Goal: Information Seeking & Learning: Learn about a topic

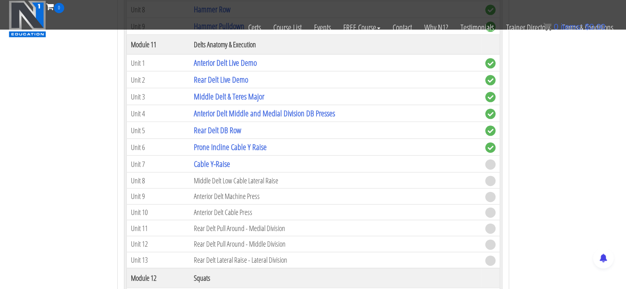
scroll to position [1784, 0]
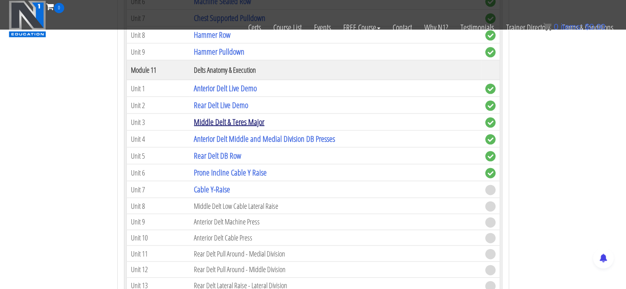
click at [225, 116] on link "Middle Delt & Teres Major" at bounding box center [229, 121] width 70 height 11
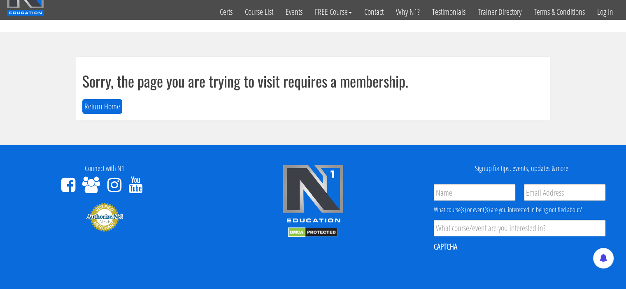
scroll to position [10, 0]
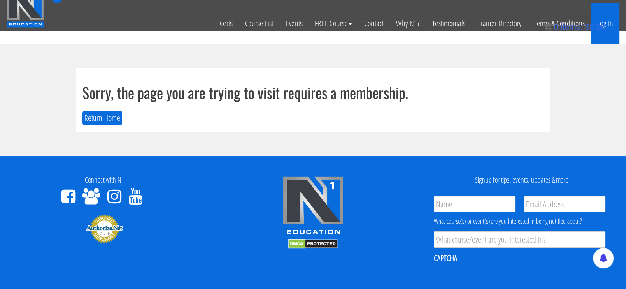
click at [616, 24] on link "Log In" at bounding box center [605, 23] width 28 height 40
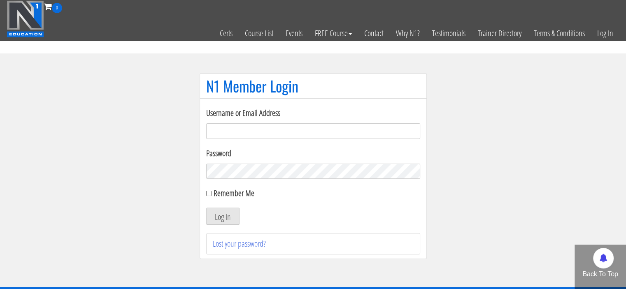
click at [240, 132] on input "Username or Email Address" at bounding box center [313, 131] width 214 height 16
type input "shanayasingh.26898@gmail.com"
drag, startPoint x: 302, startPoint y: 126, endPoint x: 47, endPoint y: 116, distance: 255.2
click at [47, 116] on section "N1 Member Login Username or Email Address shanayasingh.26898@gmail.com Password…" at bounding box center [313, 170] width 626 height 234
type input "meghna.25898@gmail.com"
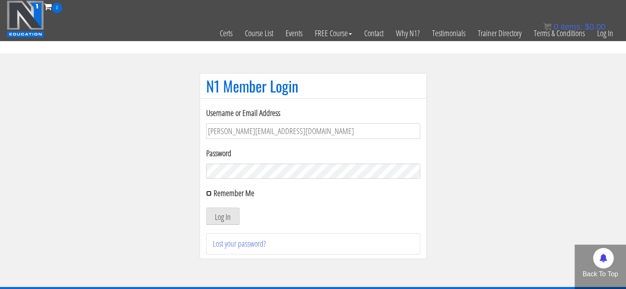
click at [206, 194] on input "Remember Me" at bounding box center [208, 193] width 5 height 5
checkbox input "true"
click at [217, 215] on button "Log In" at bounding box center [222, 216] width 33 height 17
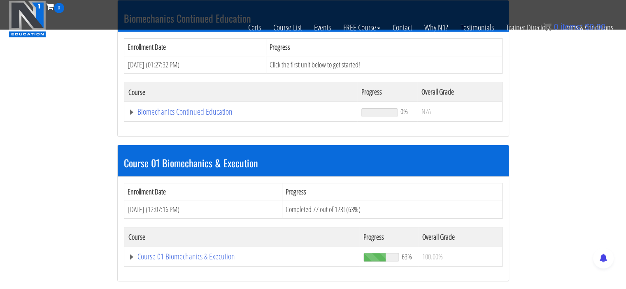
scroll to position [155, 0]
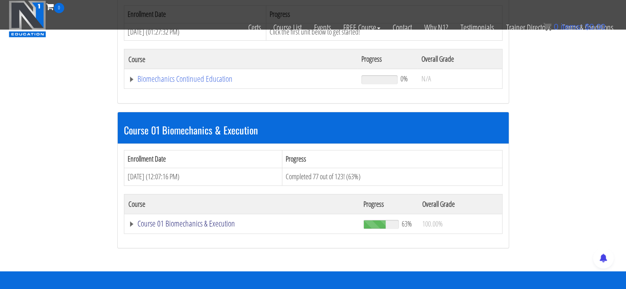
click at [208, 223] on link "Course 01 Biomechanics & Execution" at bounding box center [241, 224] width 227 height 8
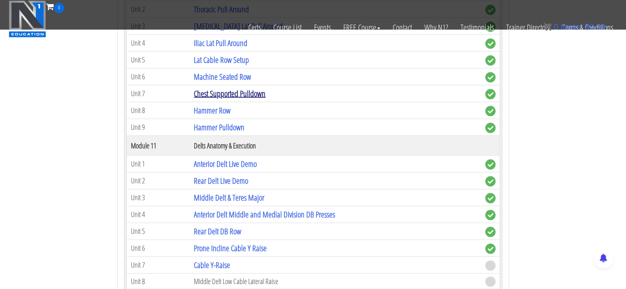
scroll to position [1668, 0]
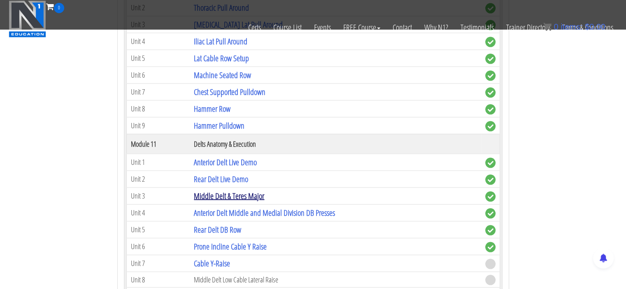
click at [229, 190] on link "Middle Delt & Teres Major" at bounding box center [229, 195] width 70 height 11
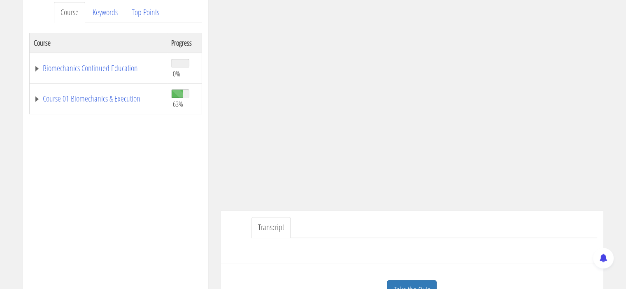
scroll to position [111, 0]
click at [35, 103] on link "Course 01 Biomechanics & Execution" at bounding box center [98, 99] width 129 height 8
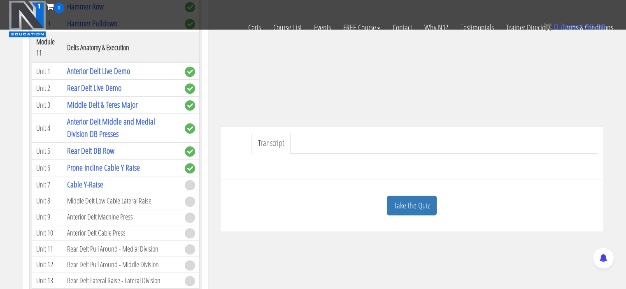
scroll to position [1607, 0]
